Goal: Transaction & Acquisition: Purchase product/service

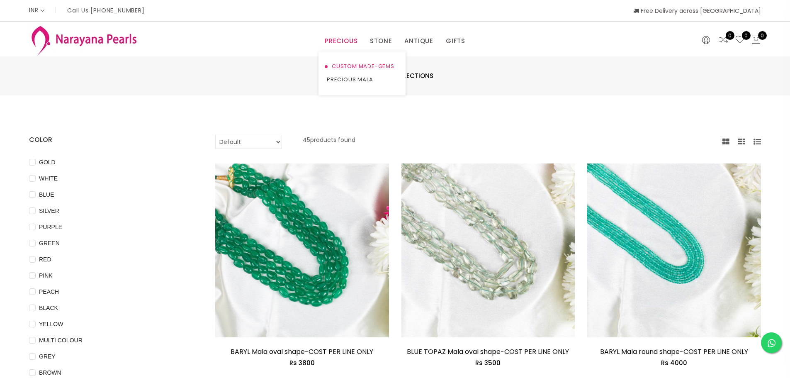
click at [346, 64] on link "CUSTOM MADE-GEMS" at bounding box center [362, 66] width 70 height 13
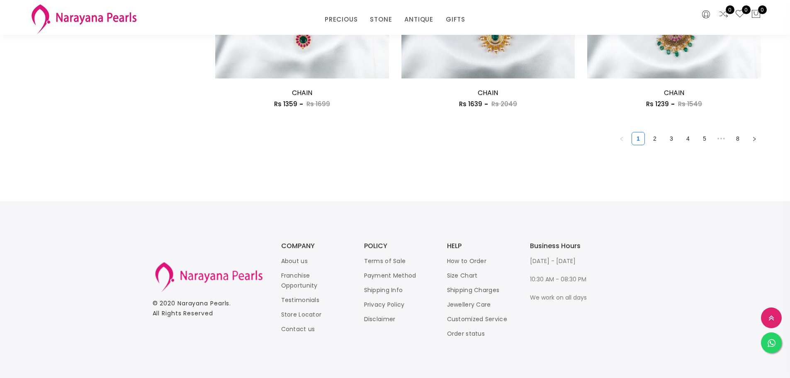
scroll to position [1514, 0]
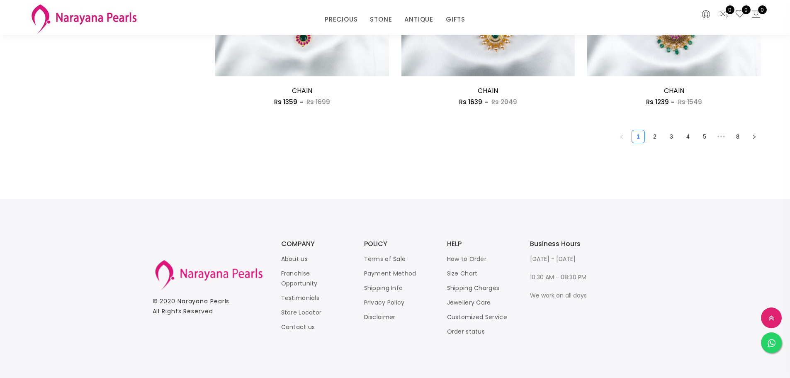
click at [654, 139] on link "2" at bounding box center [655, 136] width 12 height 12
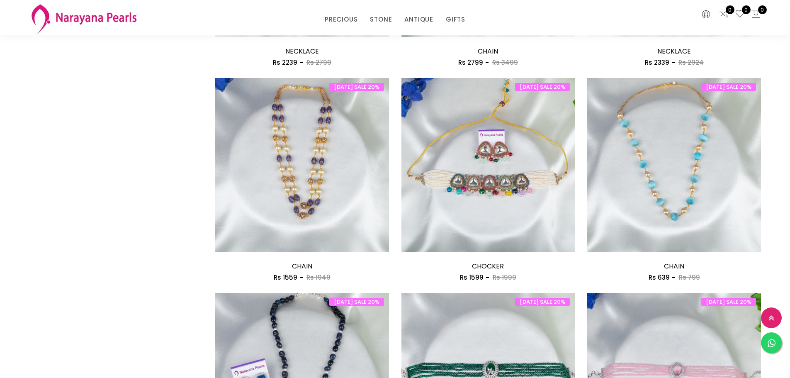
scroll to position [696, 0]
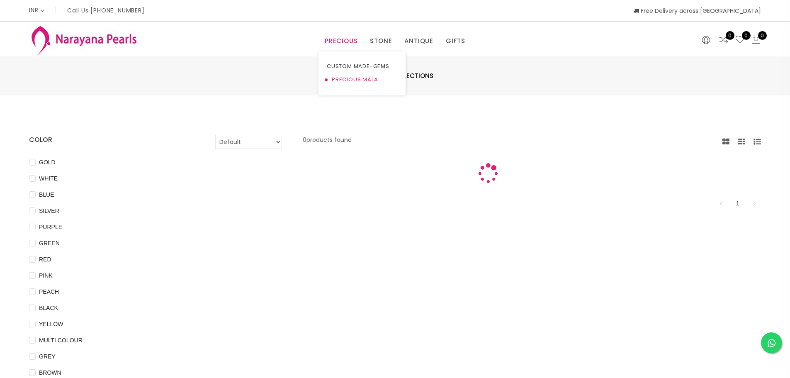
click at [353, 78] on link "PRECIOUS MALA" at bounding box center [362, 79] width 70 height 13
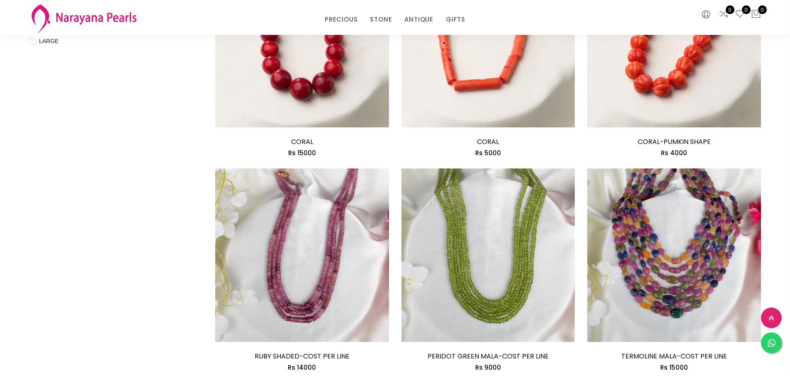
scroll to position [415, 0]
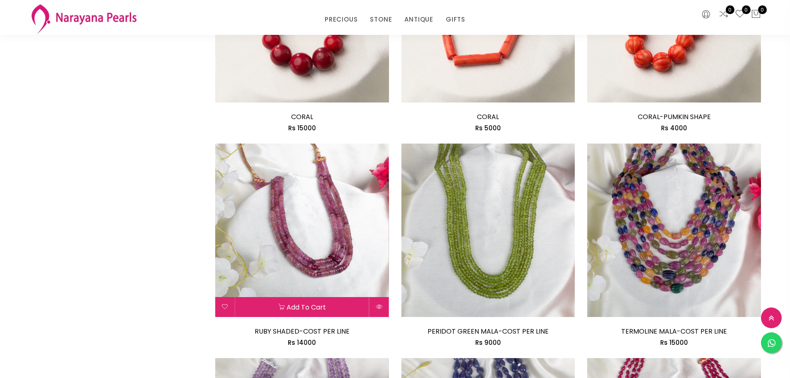
click at [289, 246] on img at bounding box center [302, 230] width 174 height 174
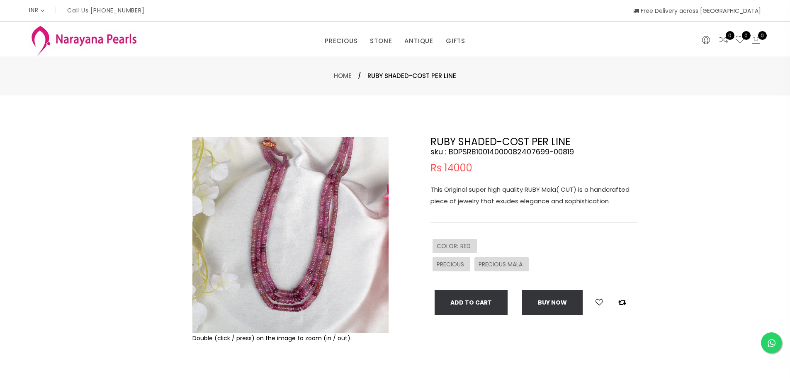
click at [276, 226] on div "Double (click / press) on the image to zoom (in / out)." at bounding box center [290, 267] width 200 height 261
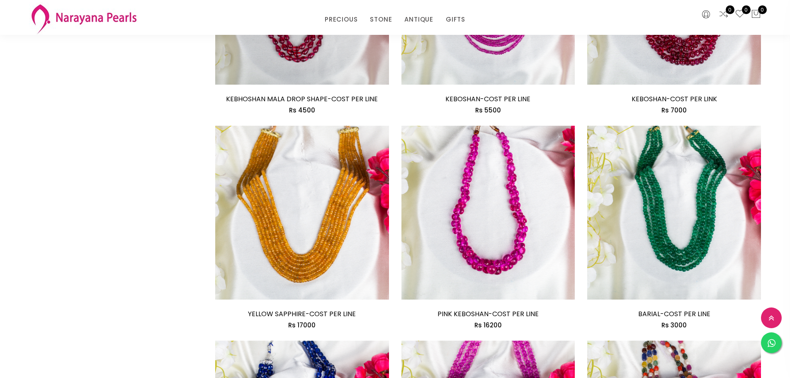
scroll to position [1078, 0]
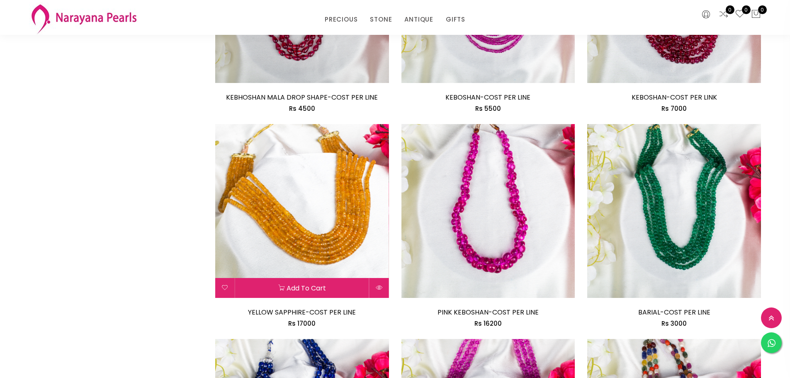
click at [349, 215] on img at bounding box center [302, 211] width 174 height 174
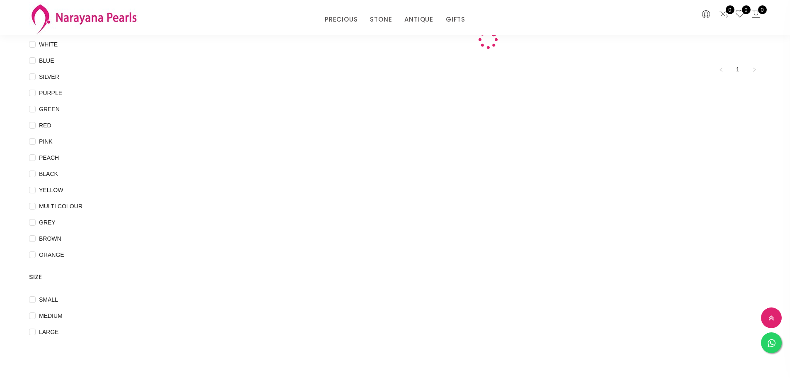
scroll to position [98, 0]
